Goal: Connect with others: Connect with others

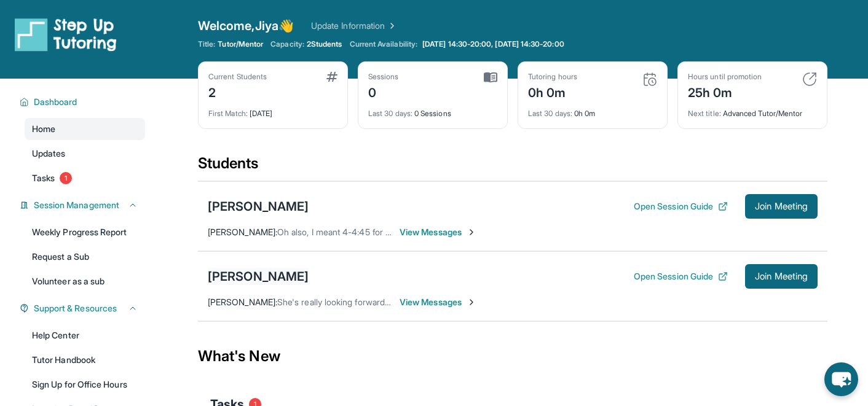
click at [236, 274] on div "[PERSON_NAME]" at bounding box center [258, 276] width 101 height 17
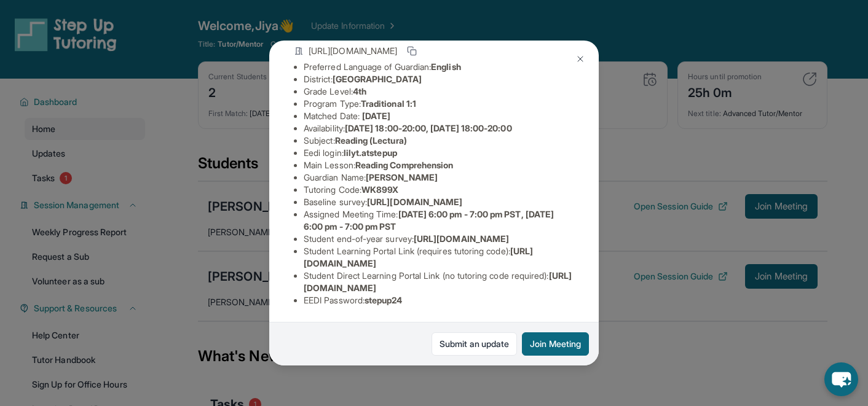
scroll to position [180, 0]
drag, startPoint x: 518, startPoint y: 265, endPoint x: 304, endPoint y: 265, distance: 213.4
click at [304, 265] on li "Student Learning Portal Link (requires tutoring code) : [URL][DOMAIN_NAME]" at bounding box center [439, 257] width 271 height 25
copy span "[URL][DOMAIN_NAME]"
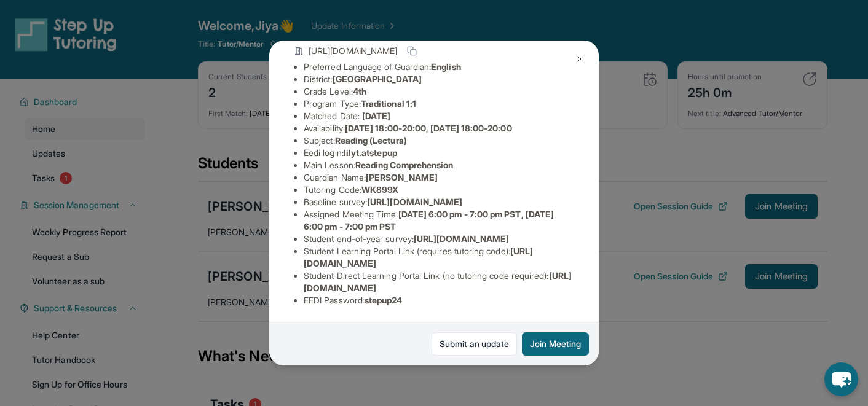
click at [387, 184] on span "WK899X" at bounding box center [380, 189] width 37 height 10
copy span "WK899X"
click at [582, 55] on img at bounding box center [581, 59] width 10 height 10
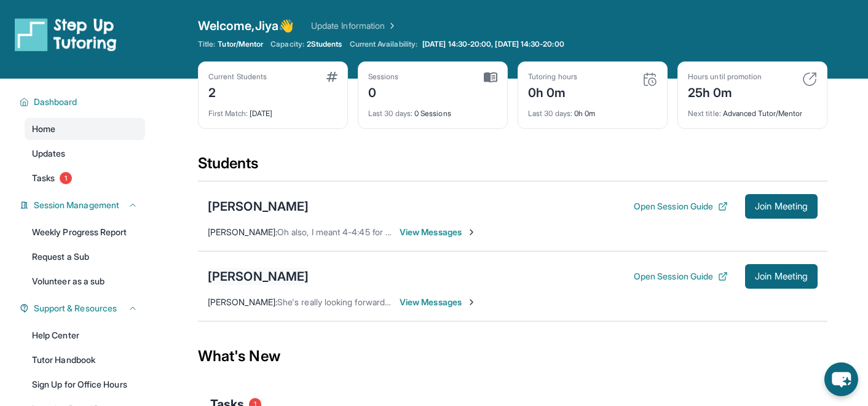
click at [229, 269] on div "[PERSON_NAME]" at bounding box center [258, 276] width 101 height 17
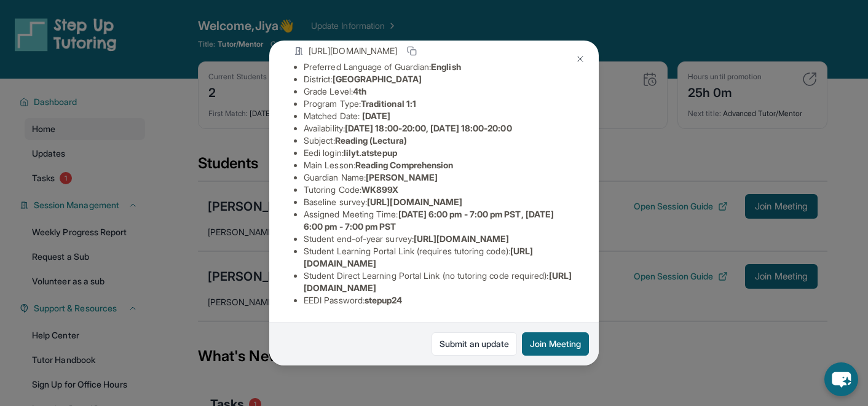
scroll to position [180, 0]
click at [580, 58] on img at bounding box center [581, 59] width 10 height 10
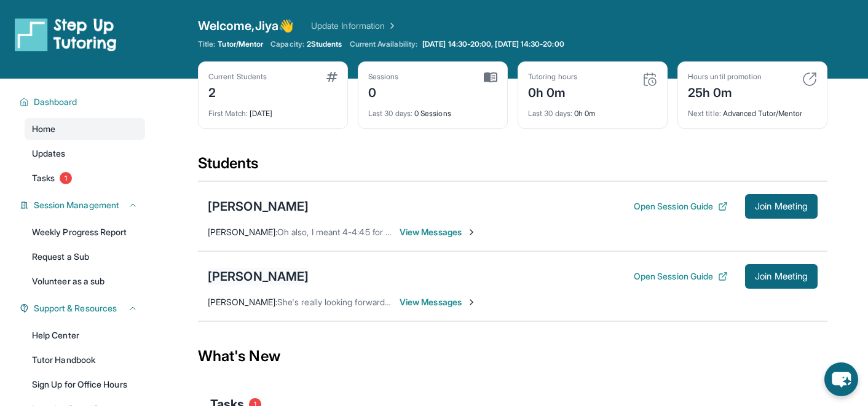
click at [241, 279] on div "[PERSON_NAME]" at bounding box center [258, 276] width 101 height 17
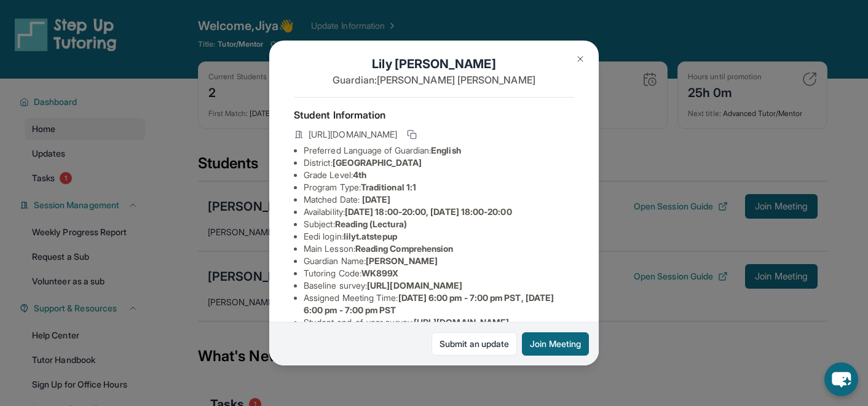
scroll to position [0, 0]
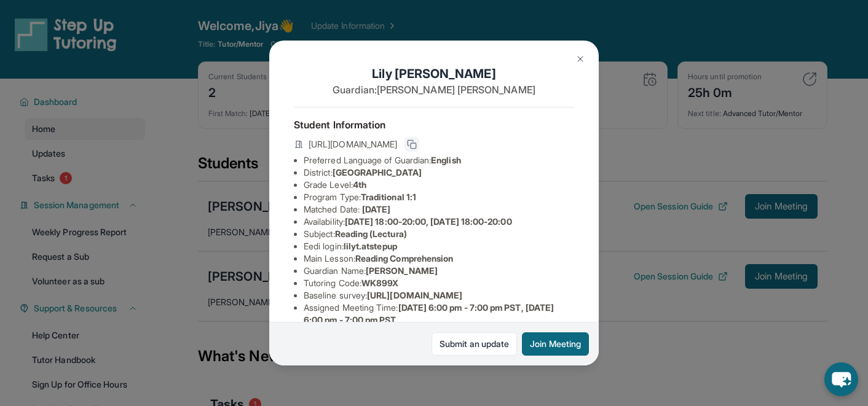
click at [416, 148] on rect at bounding box center [414, 146] width 6 height 6
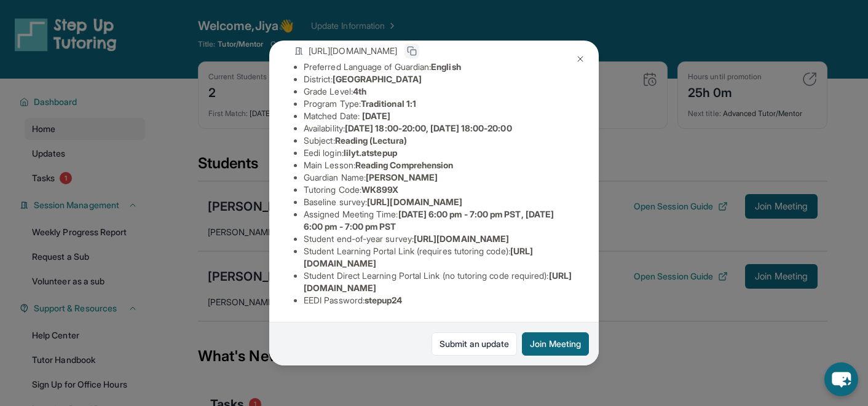
scroll to position [180, 0]
click at [581, 58] on img at bounding box center [581, 59] width 10 height 10
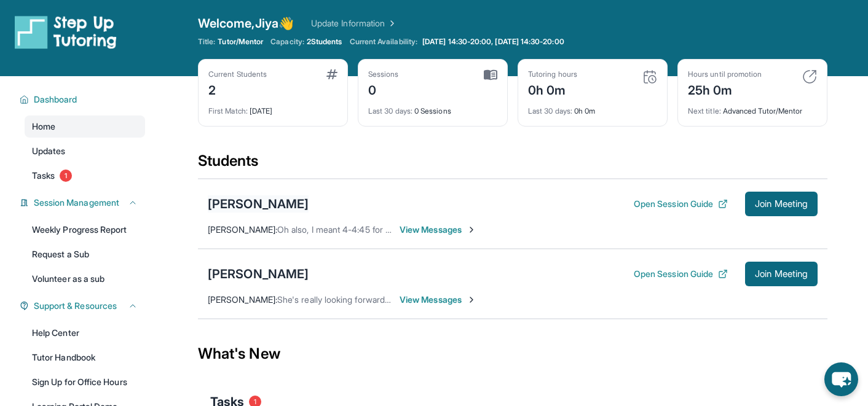
scroll to position [0, 0]
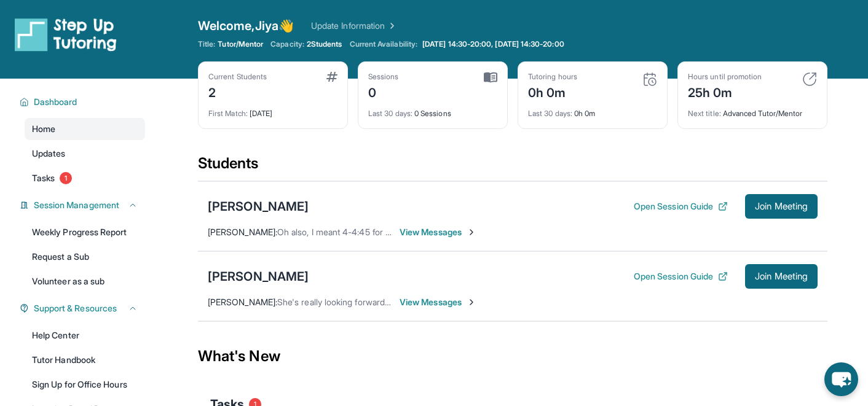
click at [793, 290] on div "[PERSON_NAME] Open Session Guide Join Meeting [PERSON_NAME] : She's really look…" at bounding box center [513, 286] width 630 height 70
click at [789, 277] on span "Join Meeting" at bounding box center [781, 276] width 53 height 7
